Goal: Information Seeking & Learning: Learn about a topic

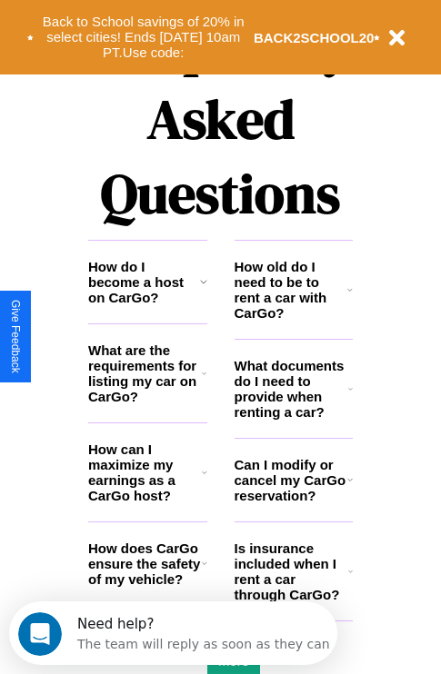
scroll to position [2201, 0]
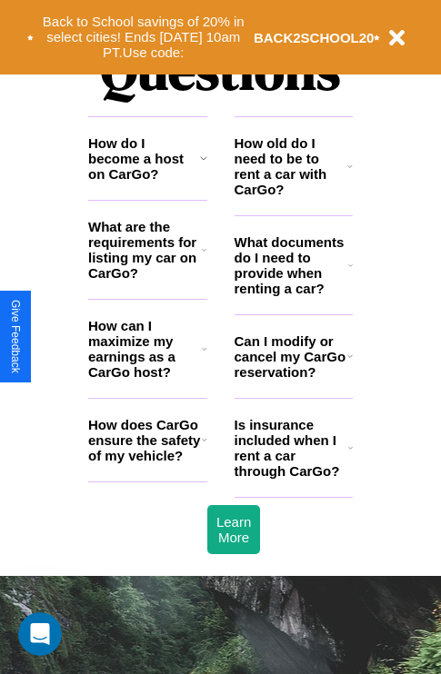
click at [147, 279] on h3 "What are the requirements for listing my car on CarGo?" at bounding box center [145, 250] width 114 height 62
click at [292, 380] on h3 "Can I modify or cancel my CarGo reservation?" at bounding box center [290, 356] width 113 height 46
click at [203, 165] on icon at bounding box center [203, 158] width 7 height 15
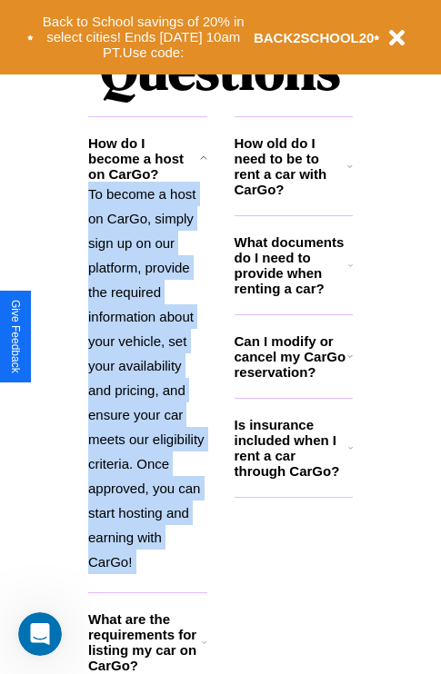
scroll to position [2396, 0]
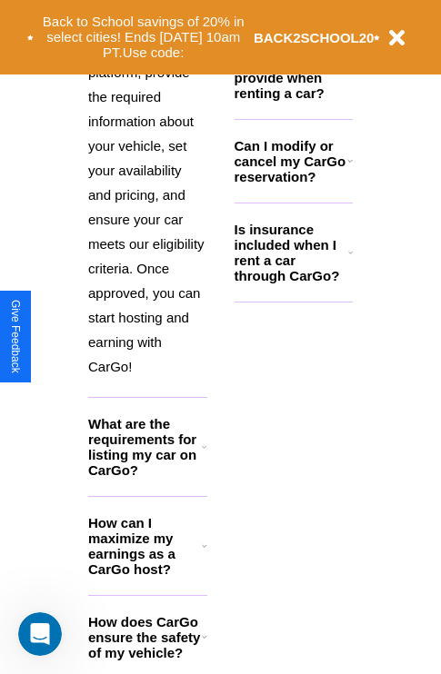
click at [203, 644] on icon at bounding box center [204, 636] width 5 height 15
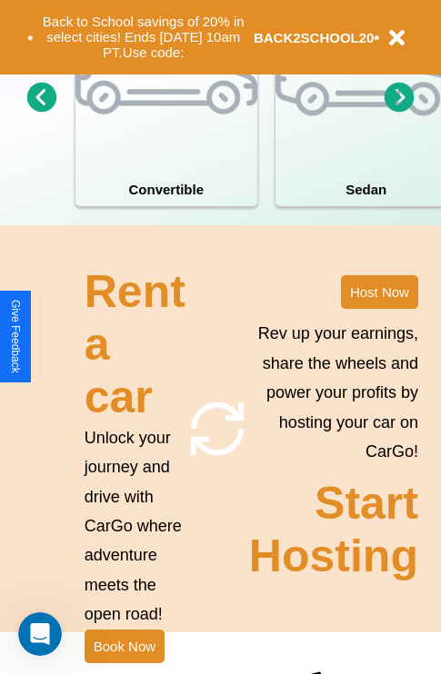
scroll to position [1167, 0]
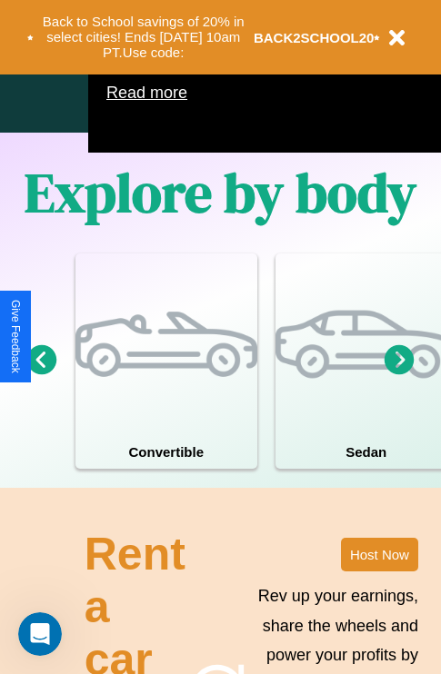
click at [399, 374] on icon at bounding box center [399, 359] width 30 height 30
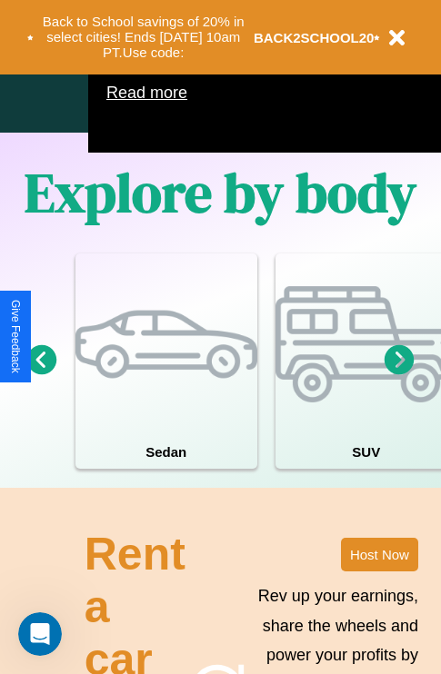
click at [399, 374] on icon at bounding box center [399, 359] width 30 height 30
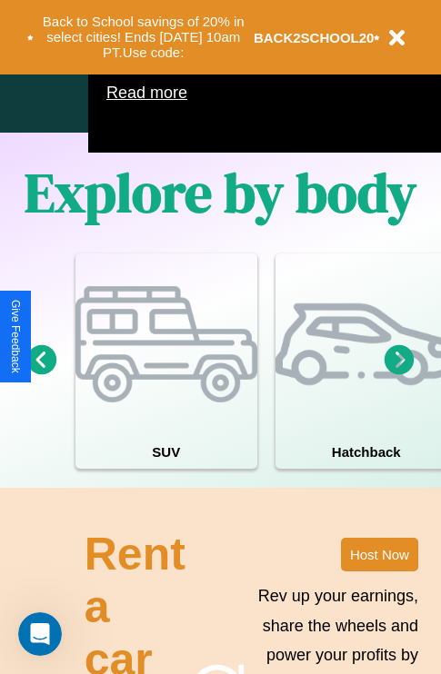
click at [399, 374] on icon at bounding box center [399, 359] width 30 height 30
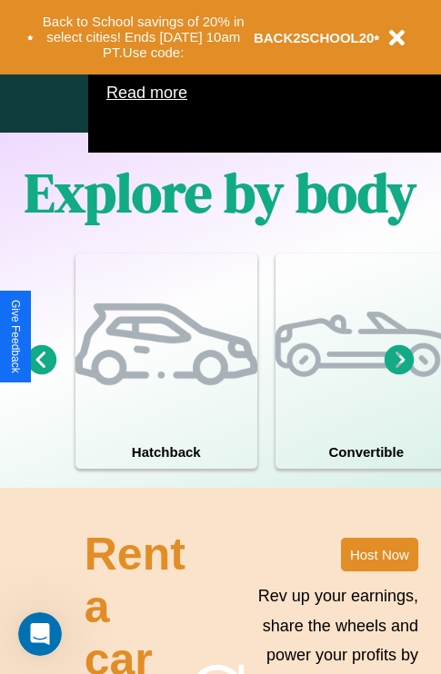
click at [41, 374] on icon at bounding box center [42, 359] width 30 height 30
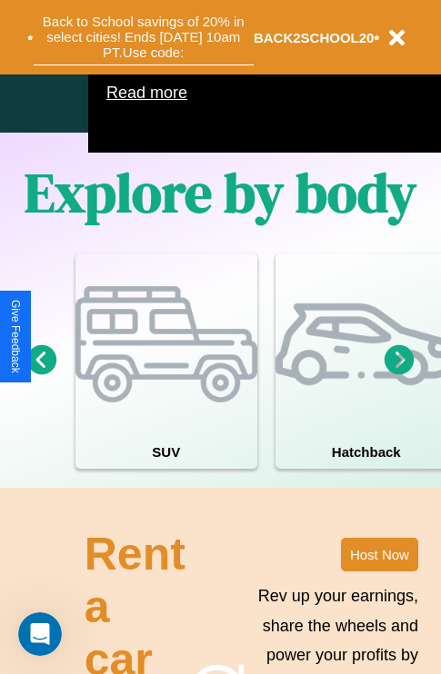
click at [143, 37] on button "Back to School savings of 20% in select cities! Ends [DATE] 10am PT. Use code:" at bounding box center [144, 37] width 220 height 56
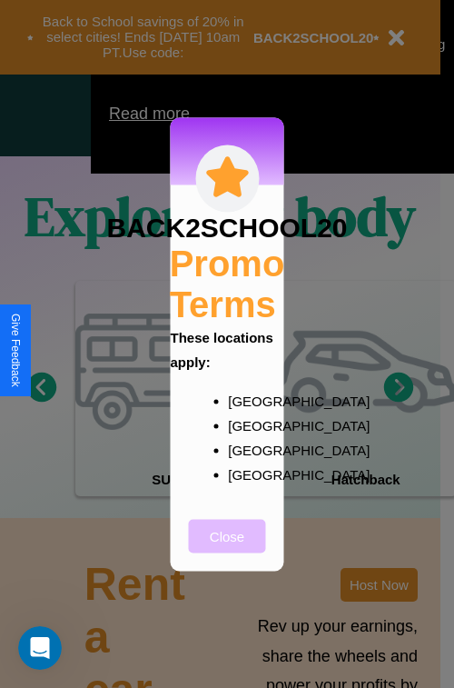
click at [227, 548] on button "Close" at bounding box center [227, 536] width 77 height 34
